Goal: Obtain resource: Download file/media

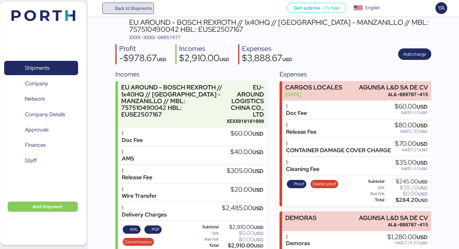
click at [129, 11] on span "Back to Shipments" at bounding box center [133, 8] width 37 height 8
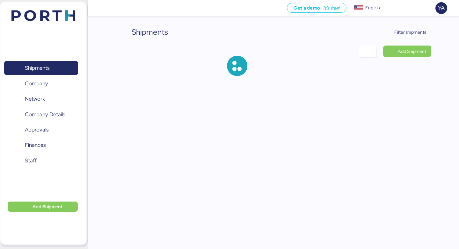
click at [413, 26] on div "Shipments Filter shipments Add Shipment" at bounding box center [229, 43] width 459 height 86
click at [413, 33] on span "Filter shipments" at bounding box center [410, 32] width 32 height 8
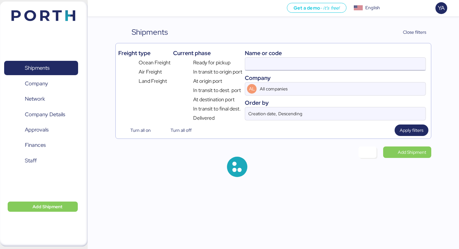
click at [249, 66] on input at bounding box center [335, 64] width 180 height 13
paste input "Observamos en packing list que los contenedores con las maquinas JH21-200 inclu…"
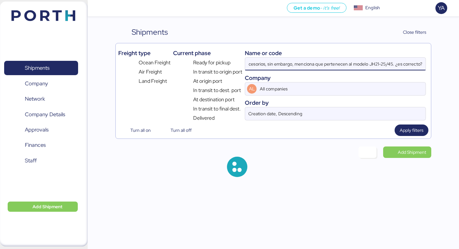
type input "Observamos en packing list que los contenedores con las maquinas JH21-200 inclu…"
click at [249, 66] on input "Observamos en packing list que los contenedores con las maquinas JH21-200 inclu…" at bounding box center [335, 64] width 180 height 13
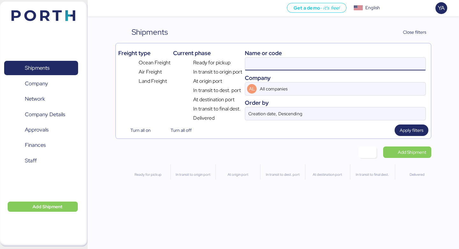
scroll to position [0, 0]
paste input "O0052106"
type input "O0052106"
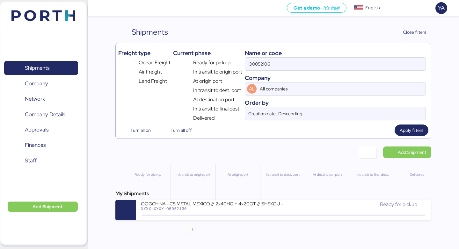
drag, startPoint x: 192, startPoint y: 213, endPoint x: 191, endPoint y: 218, distance: 4.7
click at [192, 213] on icon at bounding box center [190, 215] width 31 height 7
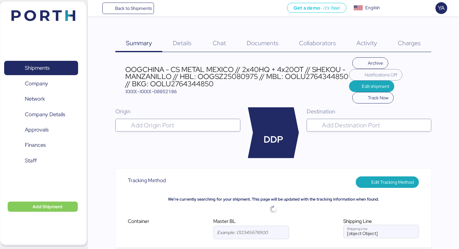
click at [253, 41] on span "Documents" at bounding box center [263, 43] width 32 height 8
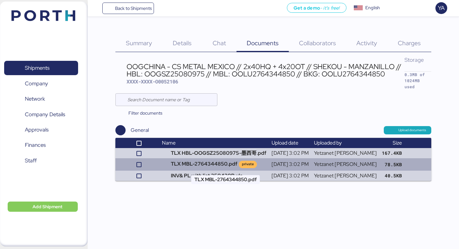
click at [214, 164] on td "TLX MBL-2764344850.pdf private" at bounding box center [214, 164] width 110 height 12
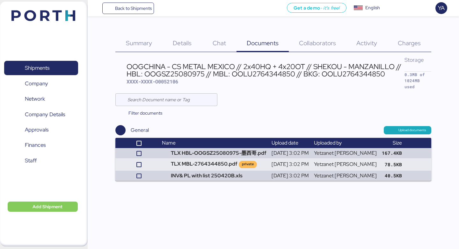
click at [267, 73] on div "OOGCHINA - CS METAL MEXICO // 2x40HQ + 4x20OT // SHEKOU - MANZANILLO // HBL: OO…" at bounding box center [266, 70] width 278 height 14
copy div "OOLU2764344850"
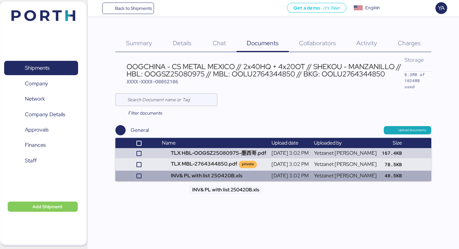
click at [206, 178] on td "INV& PL with list 250420B.xls" at bounding box center [214, 176] width 110 height 10
